Goal: Navigation & Orientation: Find specific page/section

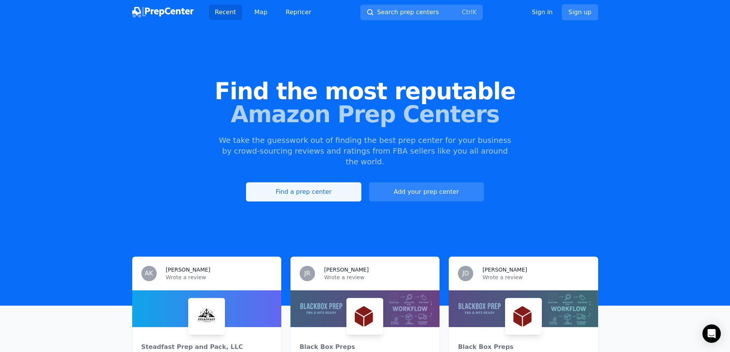
click at [321, 182] on link "Find a prep center" at bounding box center [303, 191] width 115 height 19
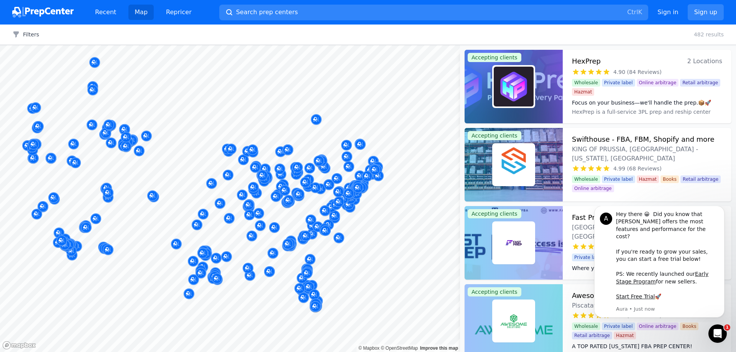
click at [283, 205] on button "Map marker" at bounding box center [288, 203] width 11 height 12
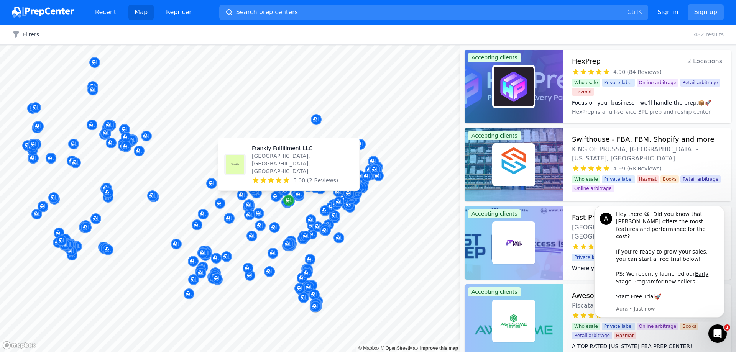
click at [288, 202] on icon "Map marker" at bounding box center [289, 201] width 6 height 8
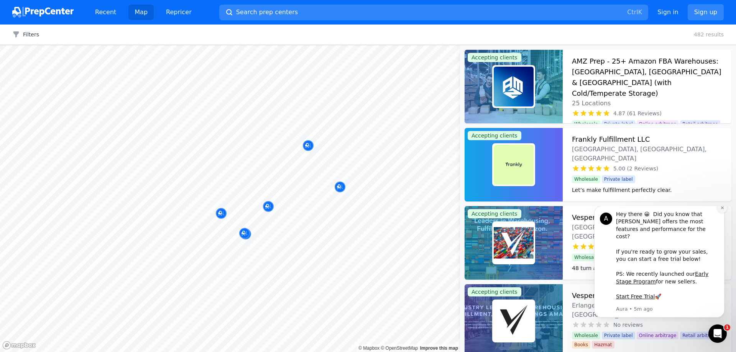
click at [722, 210] on icon "Dismiss notification" at bounding box center [722, 208] width 4 height 4
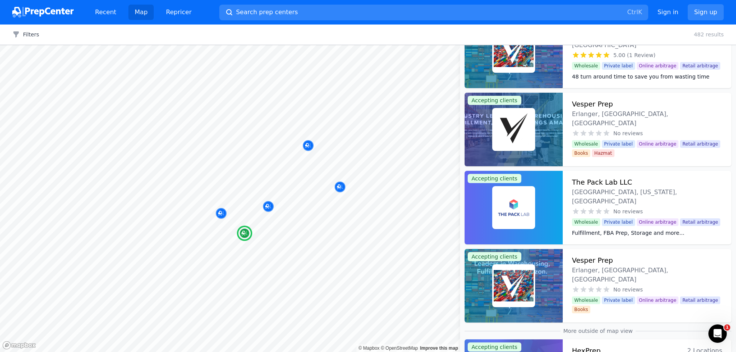
scroll to position [345, 0]
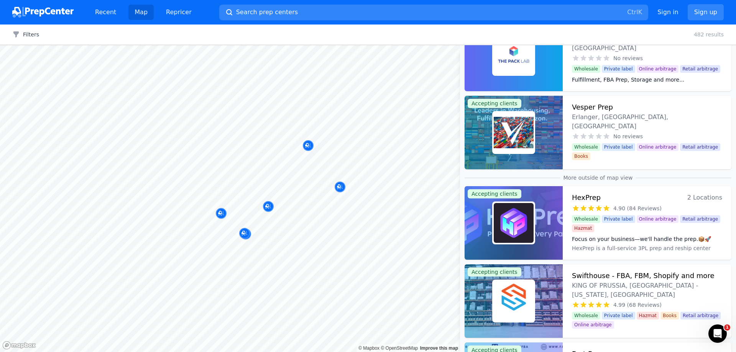
click at [700, 199] on span "2 Locations" at bounding box center [704, 197] width 35 height 11
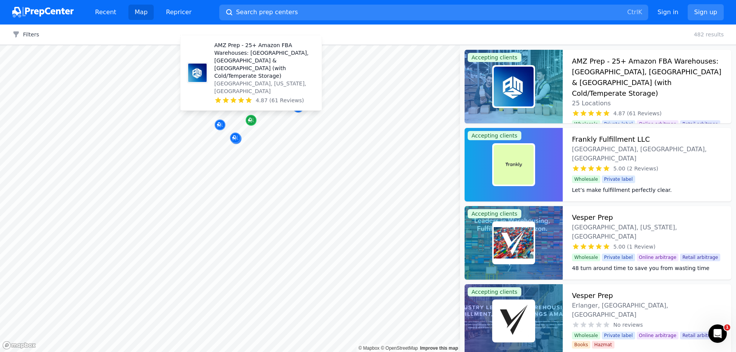
click at [251, 124] on div "Map marker" at bounding box center [251, 120] width 11 height 11
click at [250, 120] on icon "Map marker" at bounding box center [250, 120] width 4 height 4
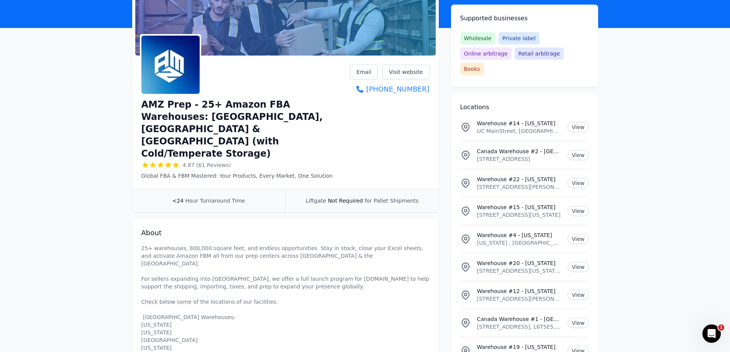
scroll to position [50, 0]
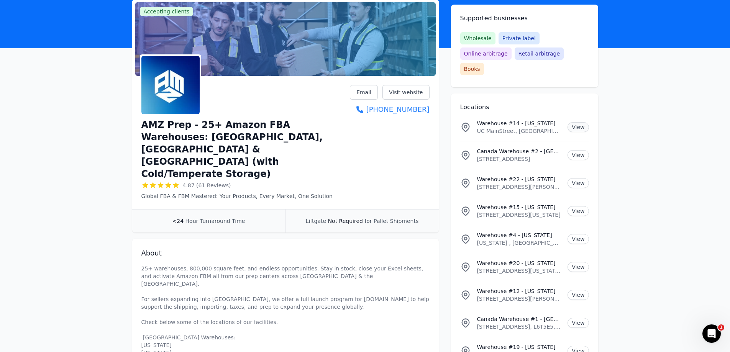
click at [574, 122] on link "View" at bounding box center [578, 127] width 21 height 10
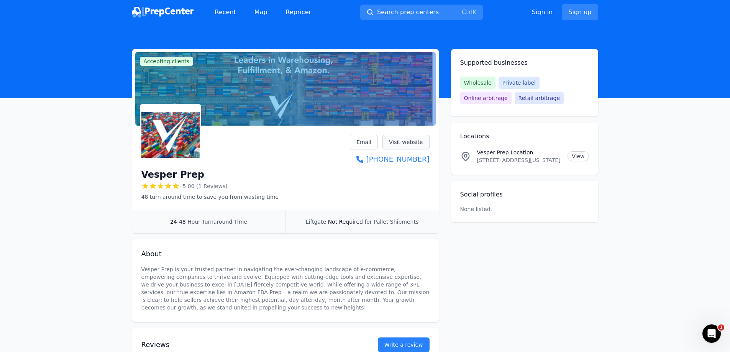
click at [397, 142] on link "Visit website" at bounding box center [406, 142] width 47 height 15
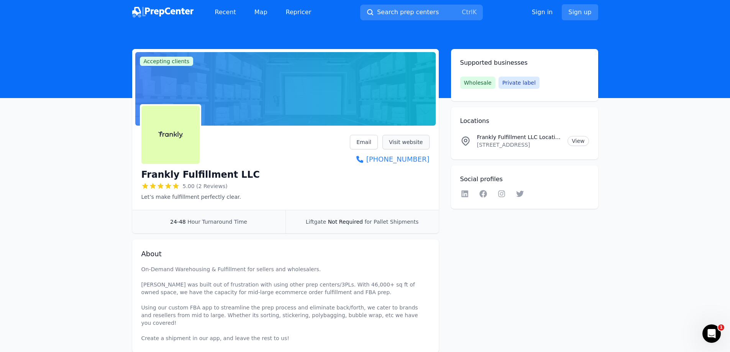
click at [420, 145] on link "Visit website" at bounding box center [406, 142] width 47 height 15
